Goal: Find specific page/section: Find specific page/section

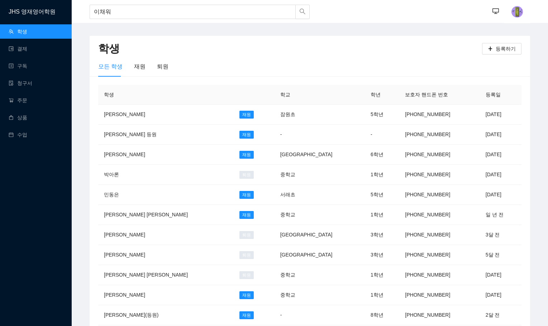
type input "이채원"
click at [136, 13] on input "이채원" at bounding box center [193, 12] width 206 height 14
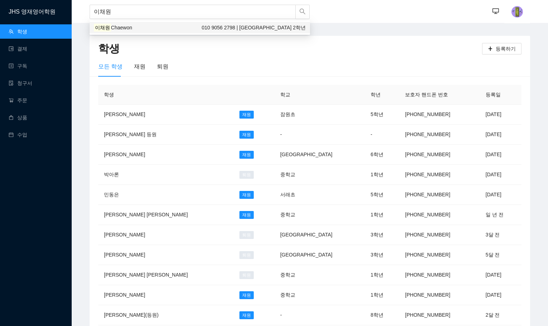
click at [123, 27] on span "Chaewon" at bounding box center [121, 28] width 21 height 6
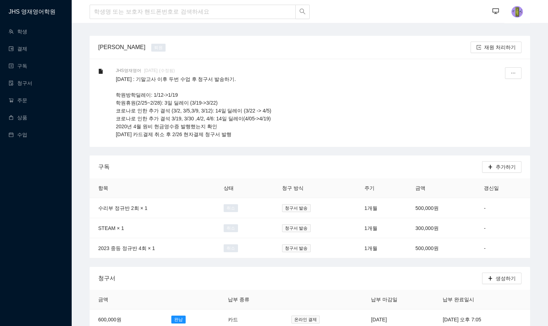
click at [30, 14] on h1 "JHS 영재영어학원" at bounding box center [40, 11] width 63 height 23
click at [23, 31] on link "학생" at bounding box center [18, 32] width 19 height 6
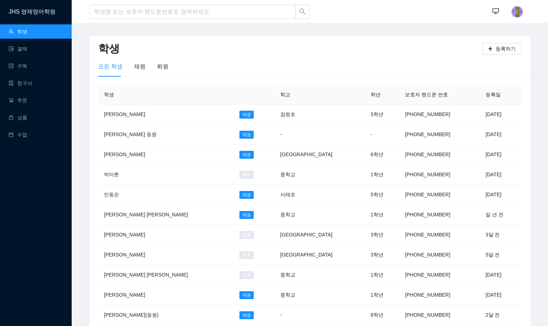
click at [212, 61] on div "모든 학생 재원 퇴원" at bounding box center [309, 66] width 423 height 20
